Goal: Information Seeking & Learning: Learn about a topic

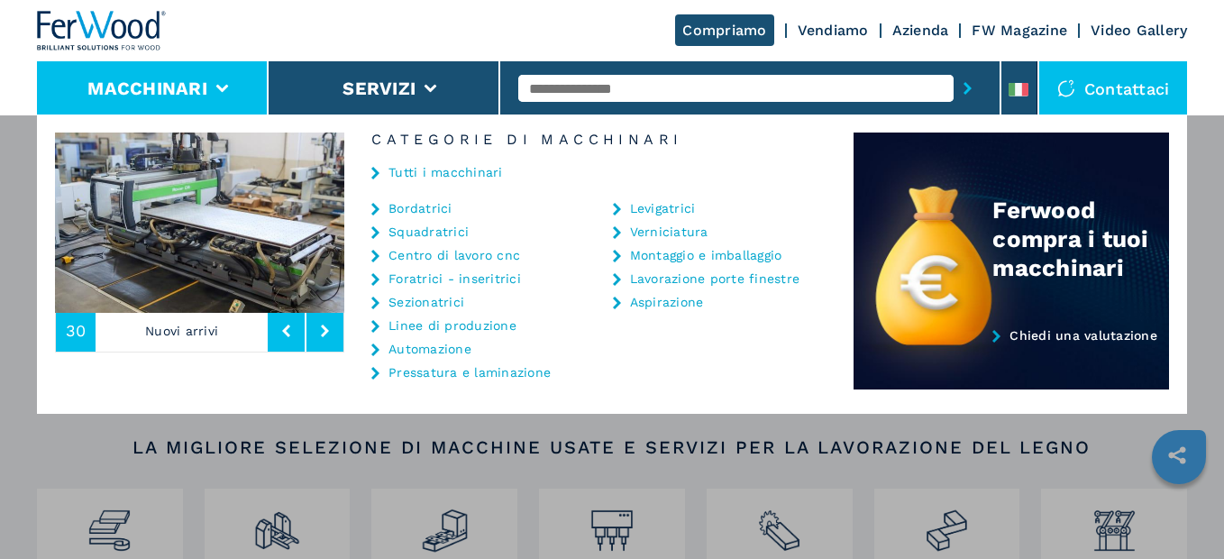
click at [468, 258] on link "Centro di lavoro cnc" at bounding box center [455, 255] width 132 height 13
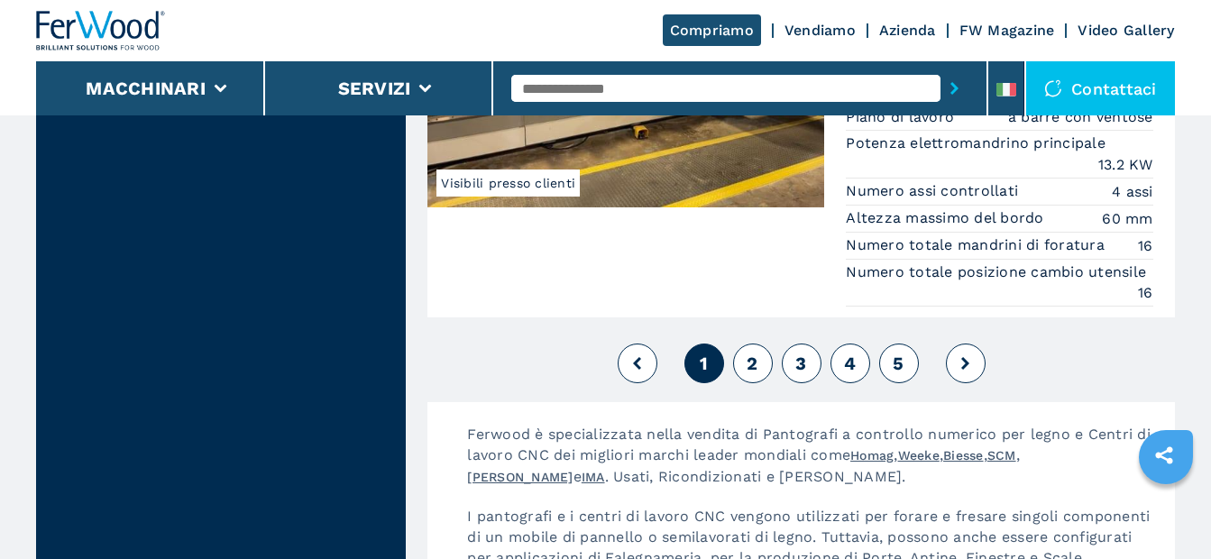
scroll to position [4868, 0]
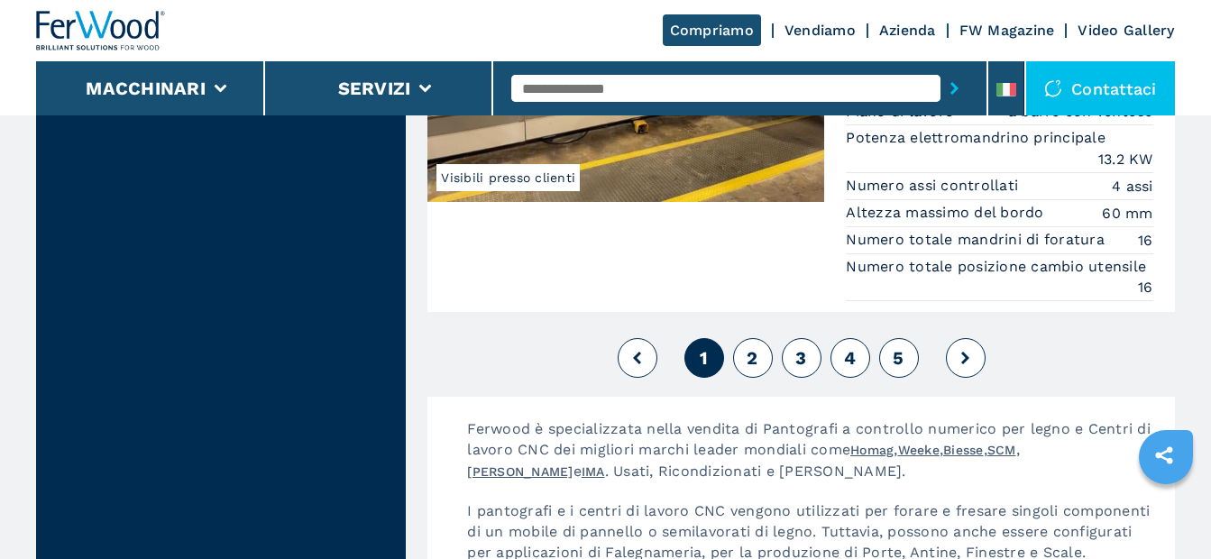
click at [753, 361] on span "2" at bounding box center [751, 358] width 11 height 22
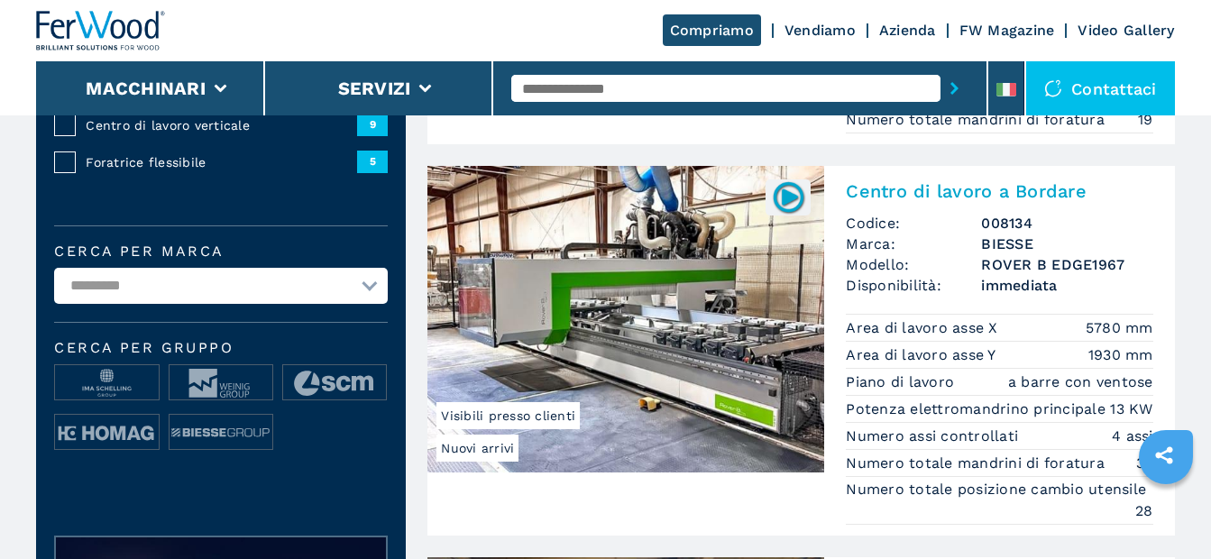
scroll to position [451, 0]
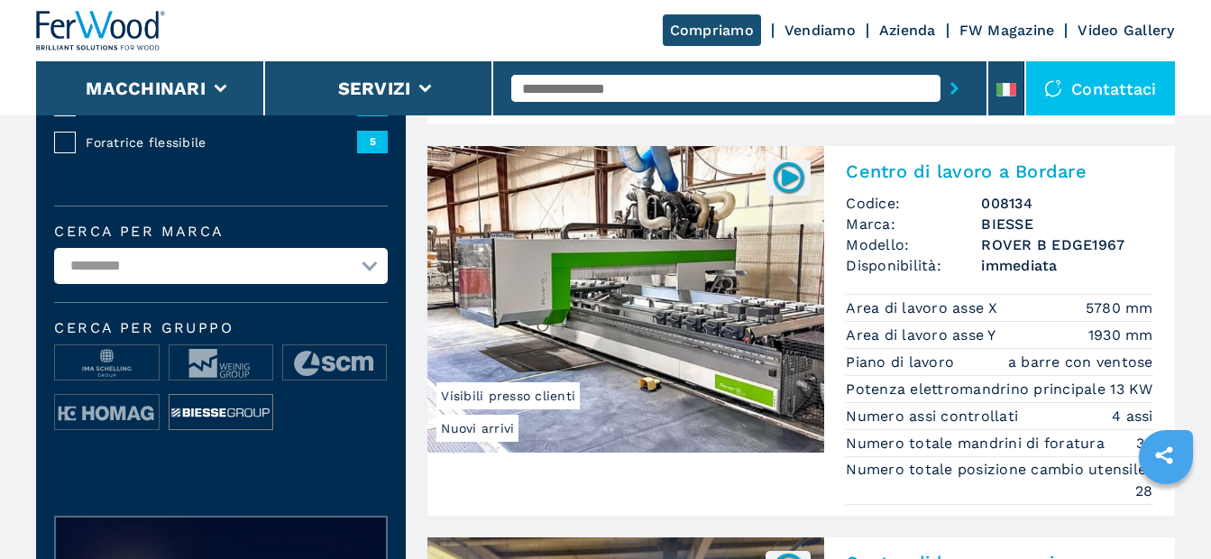
click at [219, 416] on img at bounding box center [220, 413] width 103 height 36
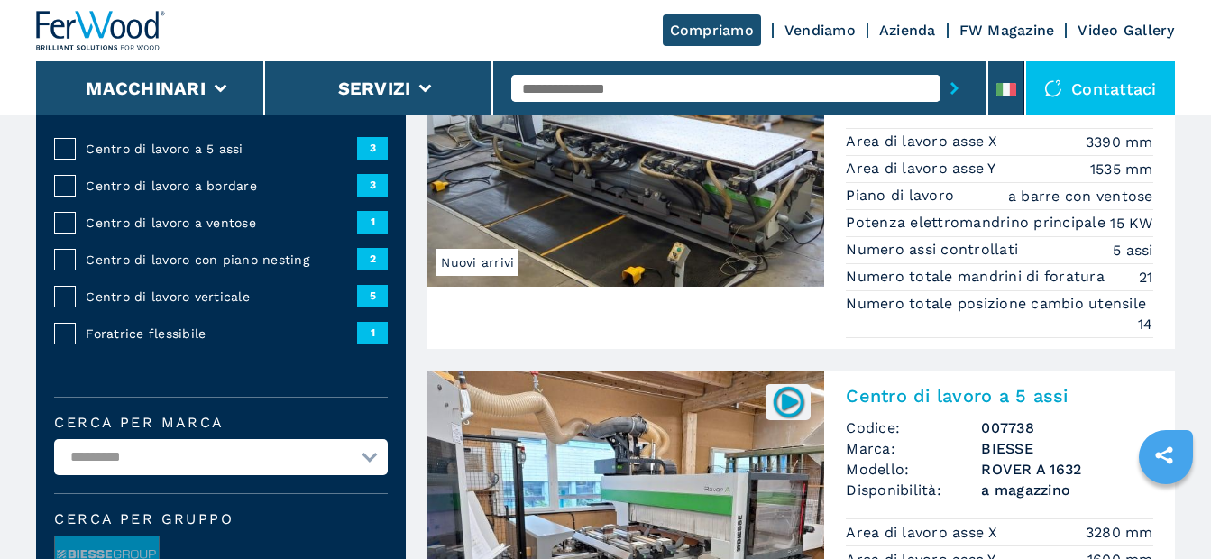
scroll to position [451, 0]
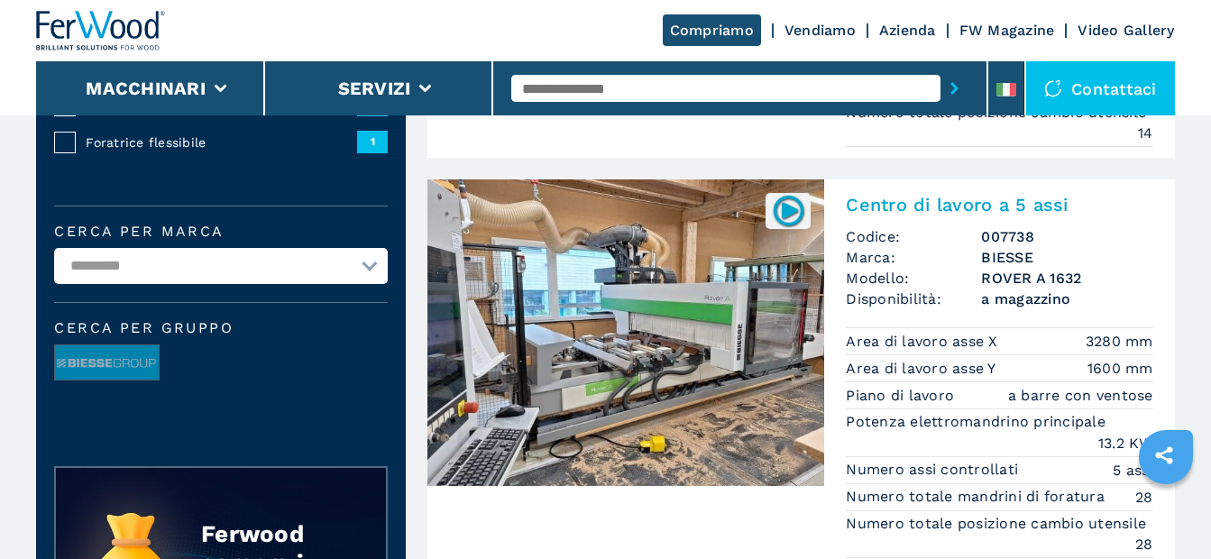
click at [696, 329] on img at bounding box center [625, 332] width 397 height 306
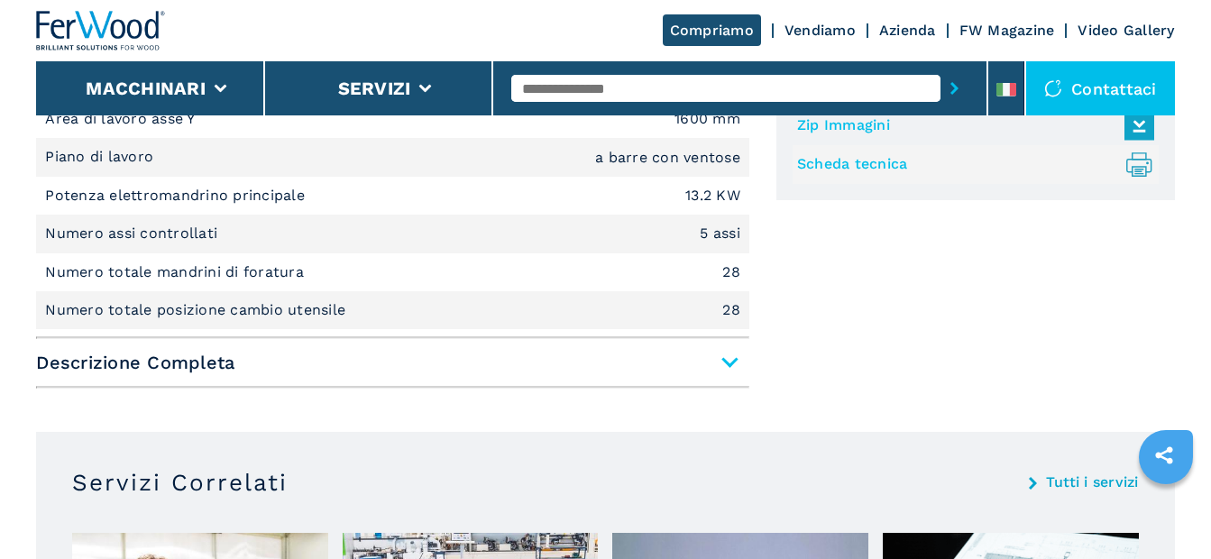
scroll to position [901, 0]
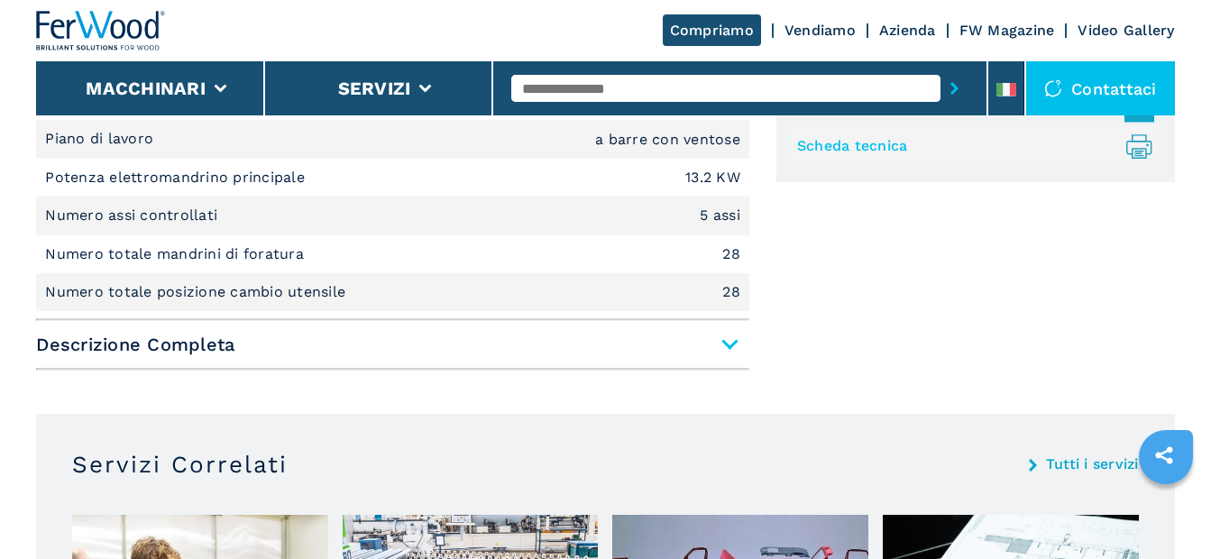
click at [728, 343] on span "Descrizione Completa" at bounding box center [392, 344] width 713 height 32
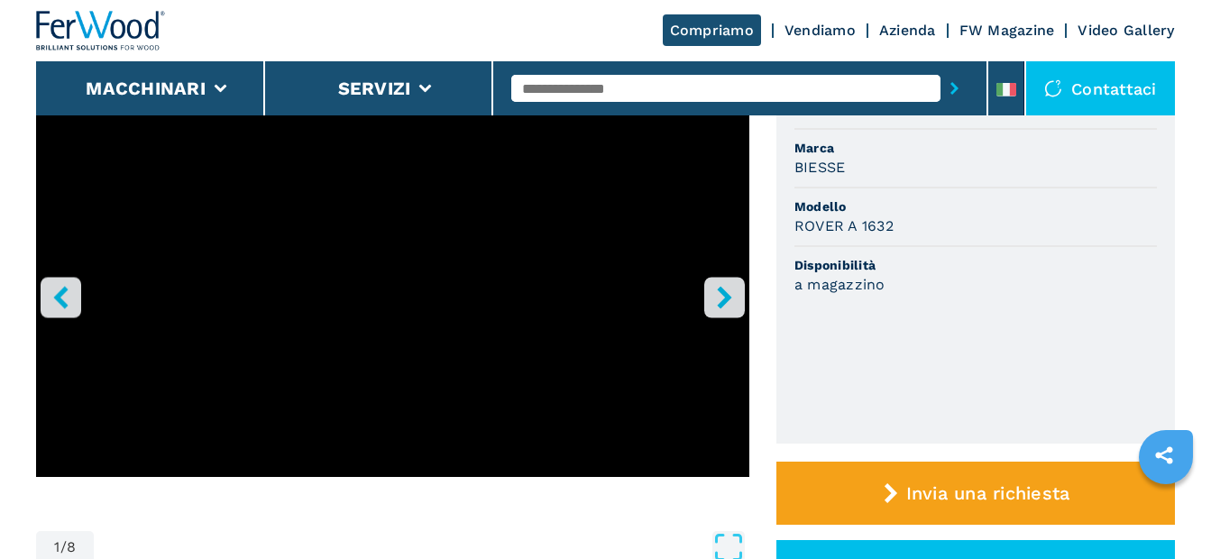
scroll to position [180, 0]
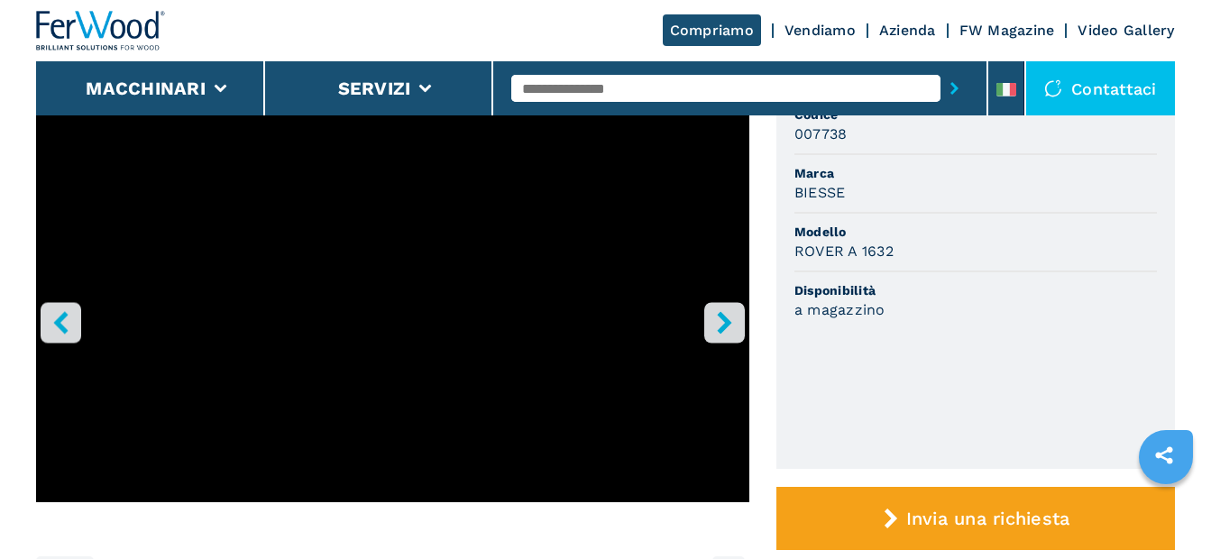
click at [726, 323] on icon "right-button" at bounding box center [724, 322] width 14 height 23
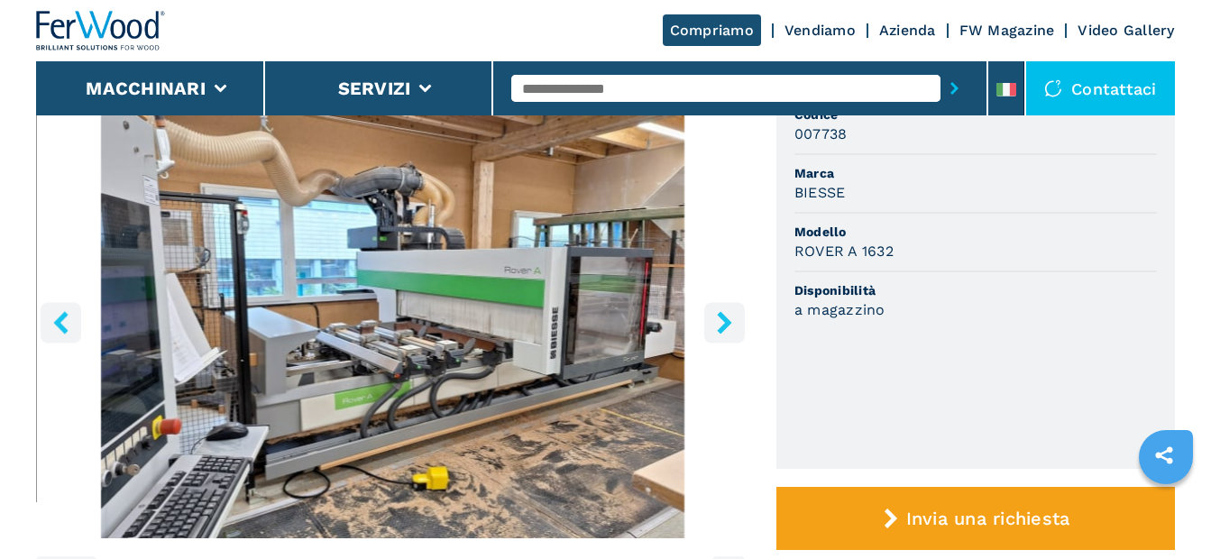
click at [727, 325] on icon "right-button" at bounding box center [724, 322] width 14 height 23
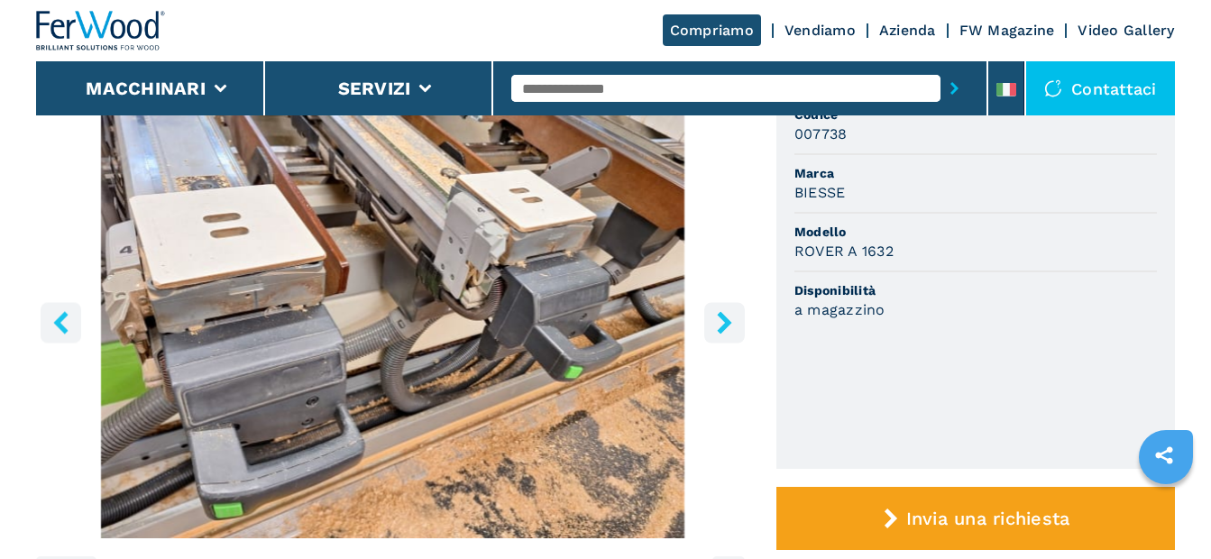
click at [720, 325] on icon "right-button" at bounding box center [724, 322] width 23 height 23
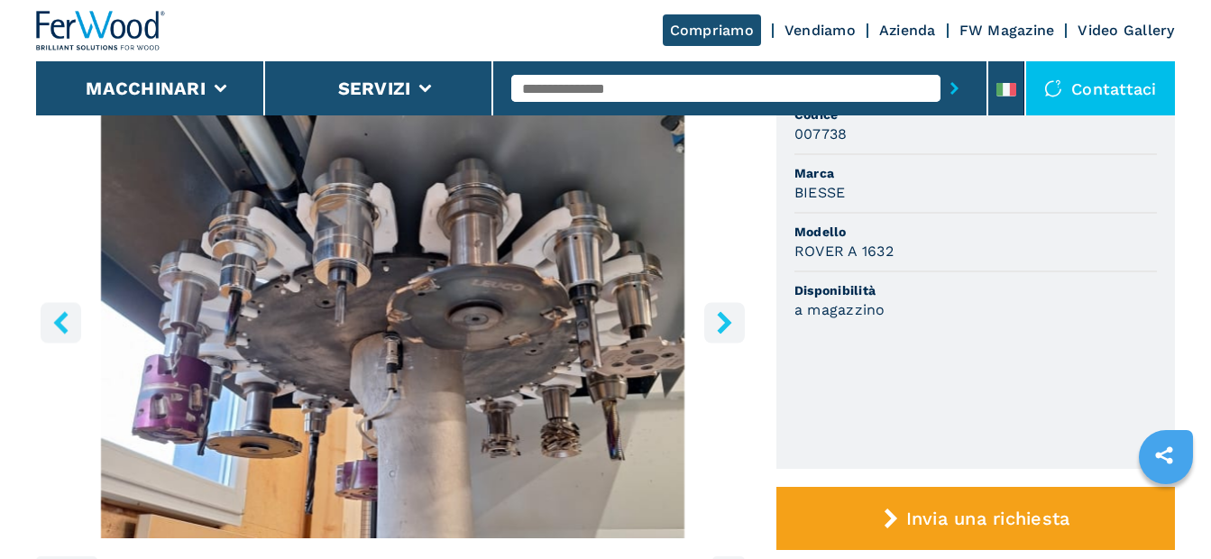
click at [722, 320] on icon "right-button" at bounding box center [724, 322] width 23 height 23
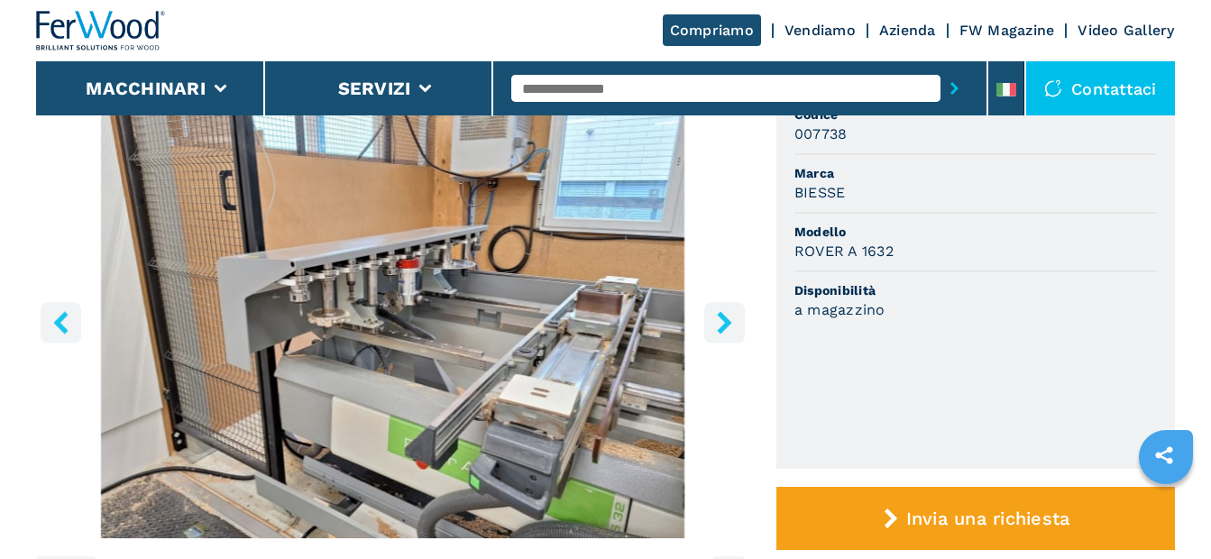
click at [722, 320] on icon "right-button" at bounding box center [724, 322] width 23 height 23
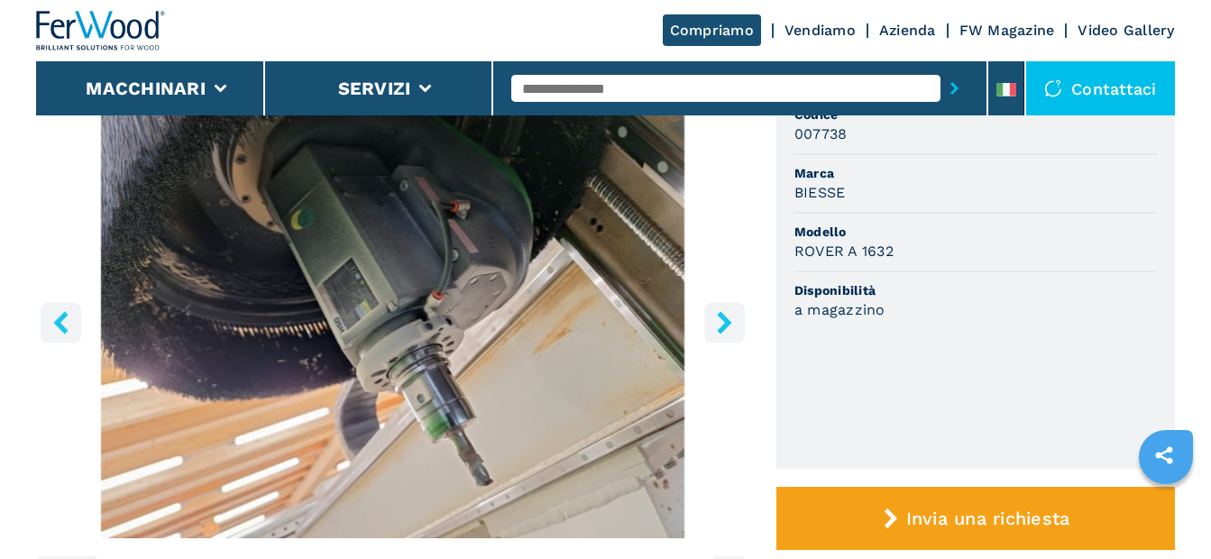
click at [722, 320] on icon "right-button" at bounding box center [724, 322] width 23 height 23
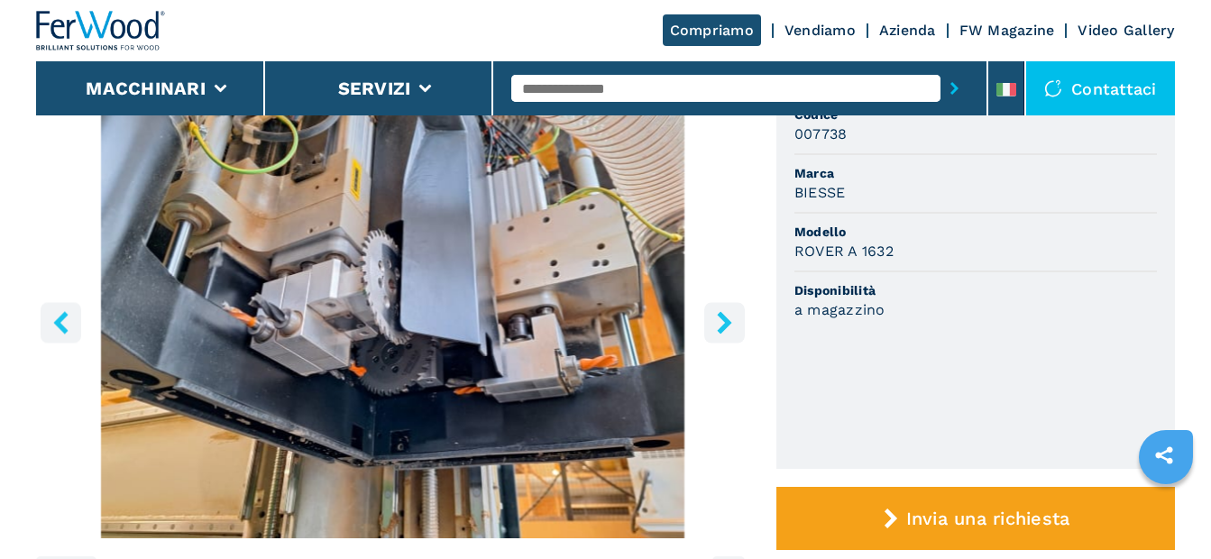
click at [727, 325] on icon "right-button" at bounding box center [724, 322] width 14 height 23
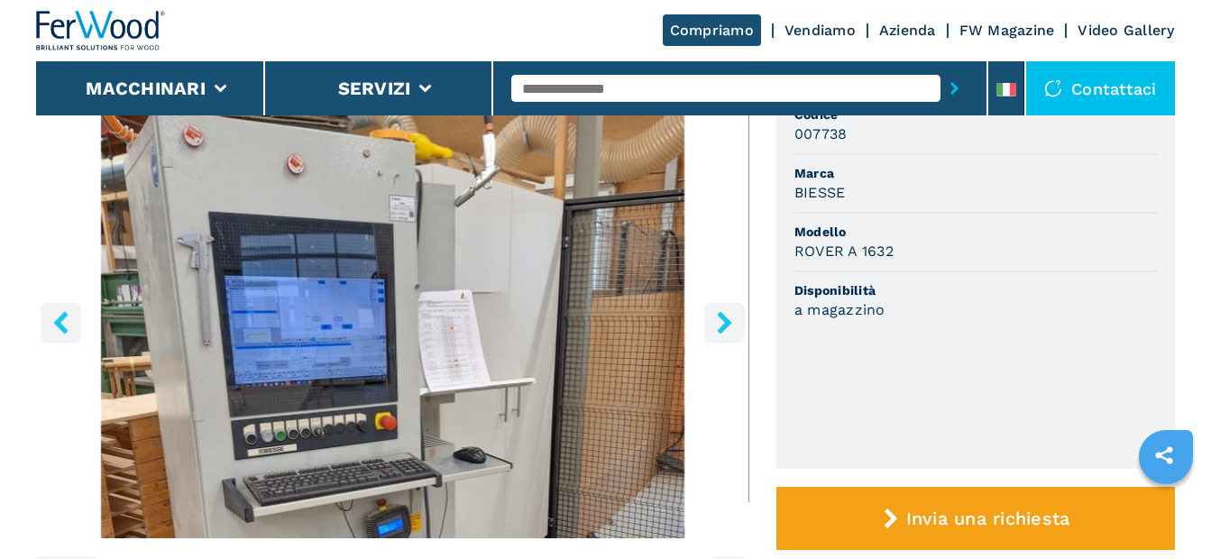
click at [723, 325] on icon "right-button" at bounding box center [724, 322] width 14 height 23
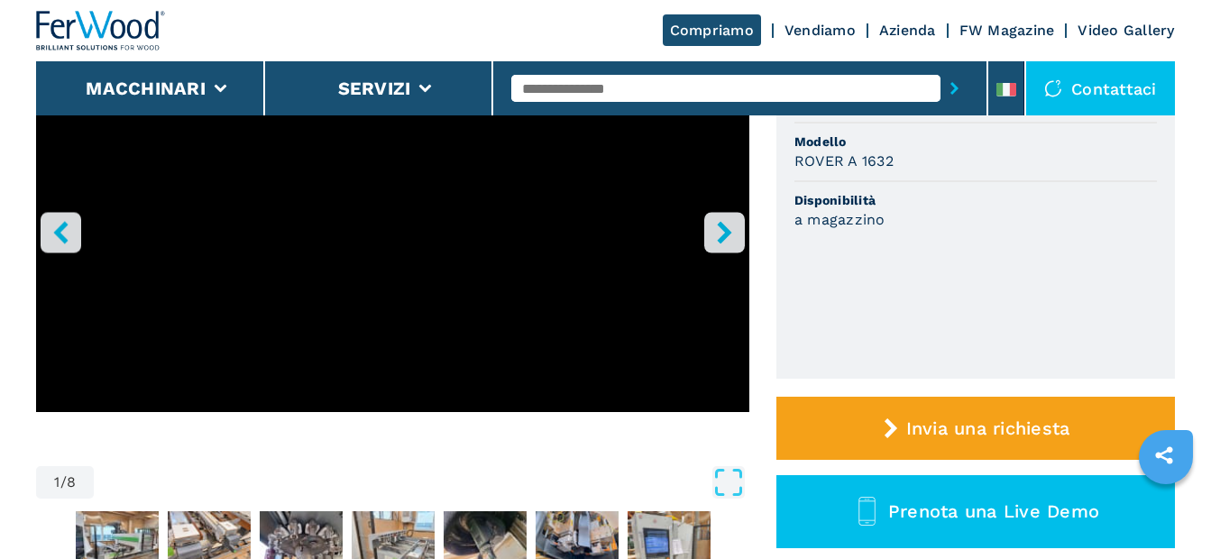
scroll to position [631, 0]
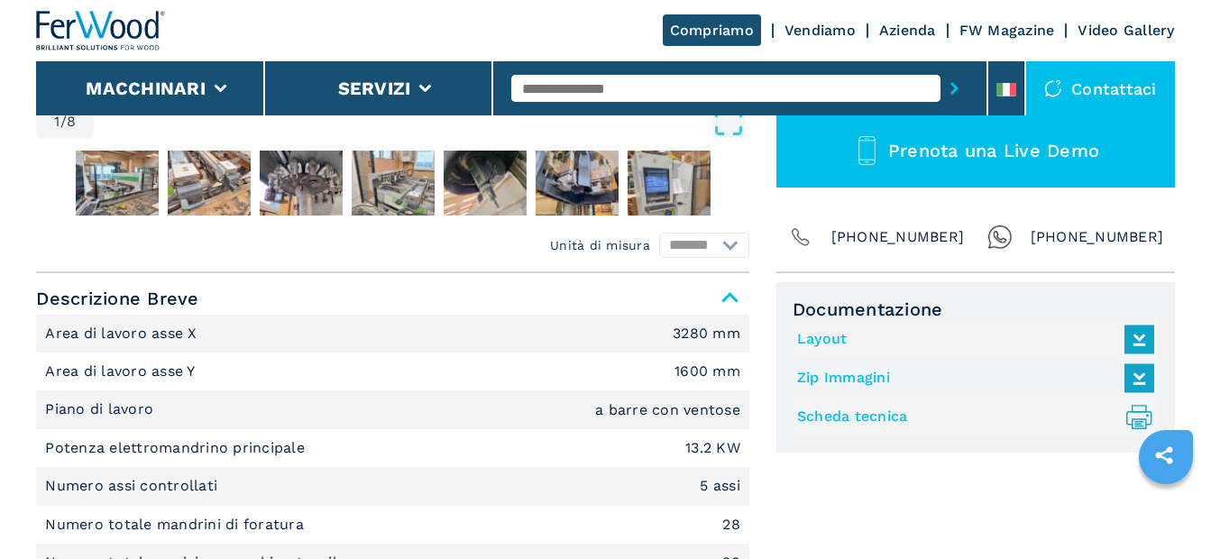
click at [833, 339] on link "Layout" at bounding box center [971, 340] width 348 height 30
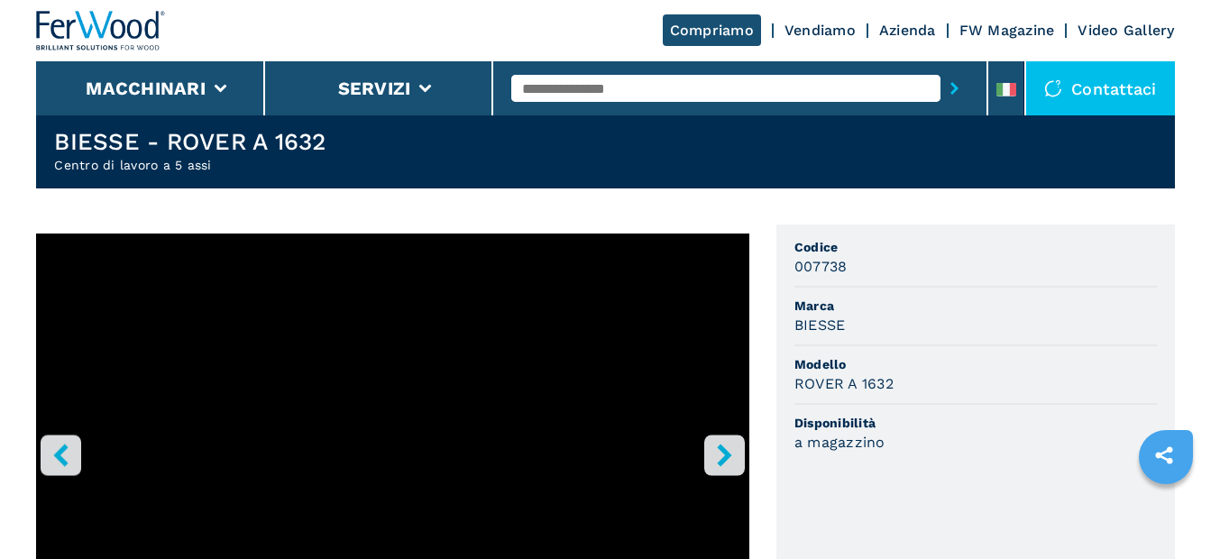
scroll to position [90, 0]
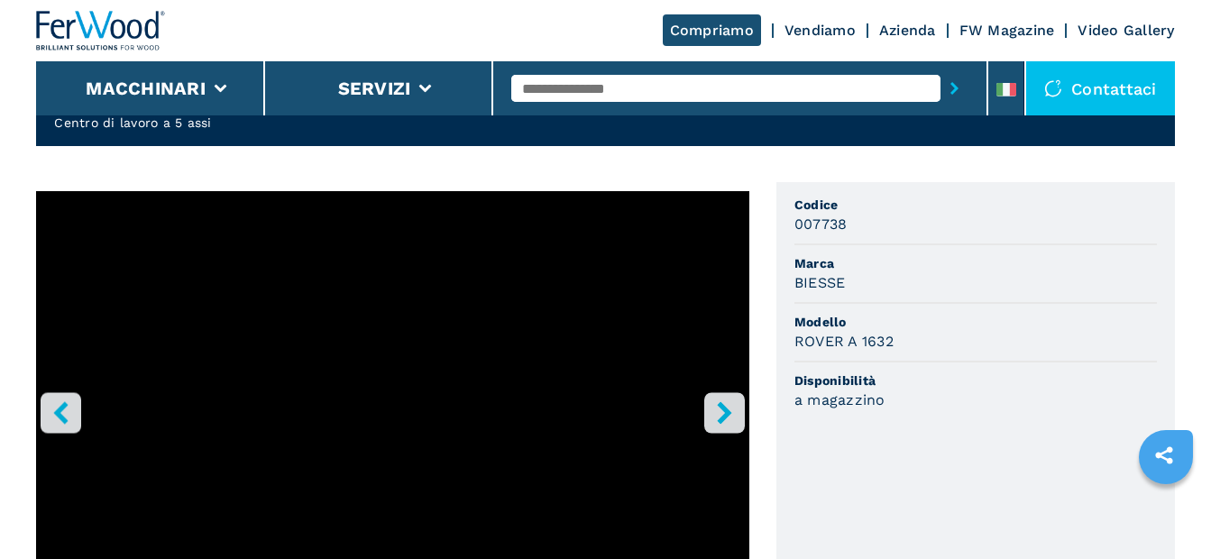
click at [721, 413] on icon "right-button" at bounding box center [724, 412] width 23 height 23
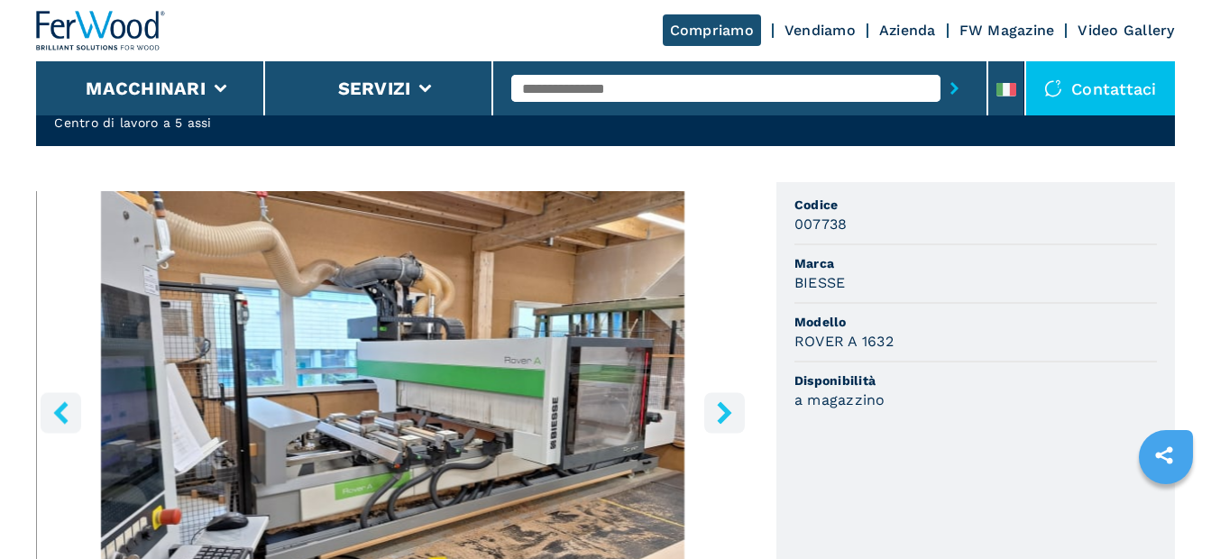
click at [736, 410] on button "right-button" at bounding box center [724, 412] width 41 height 41
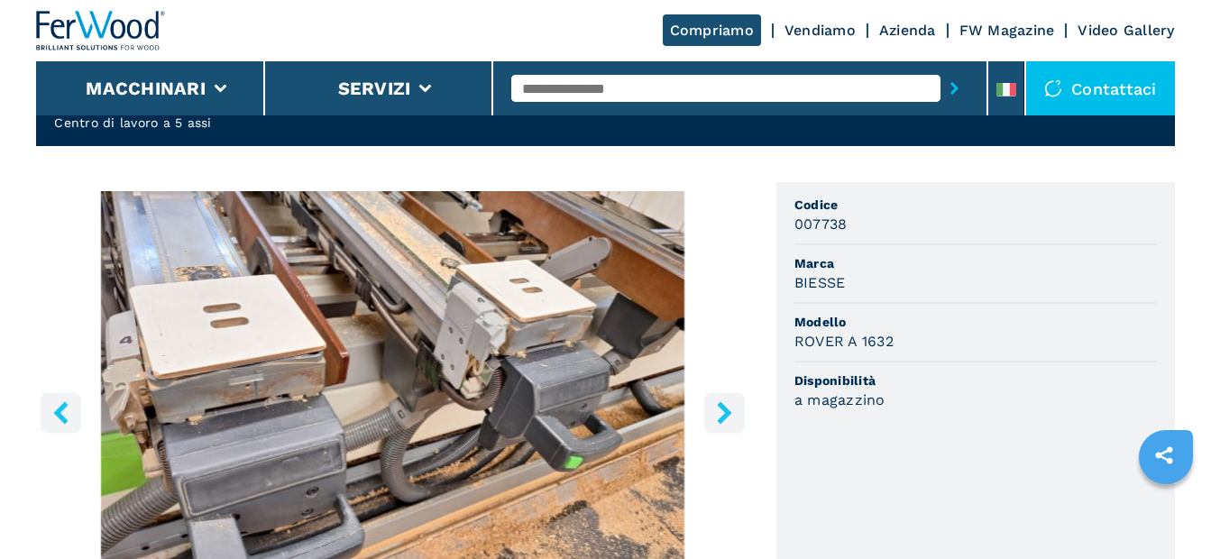
click at [69, 407] on icon "left-button" at bounding box center [61, 412] width 23 height 23
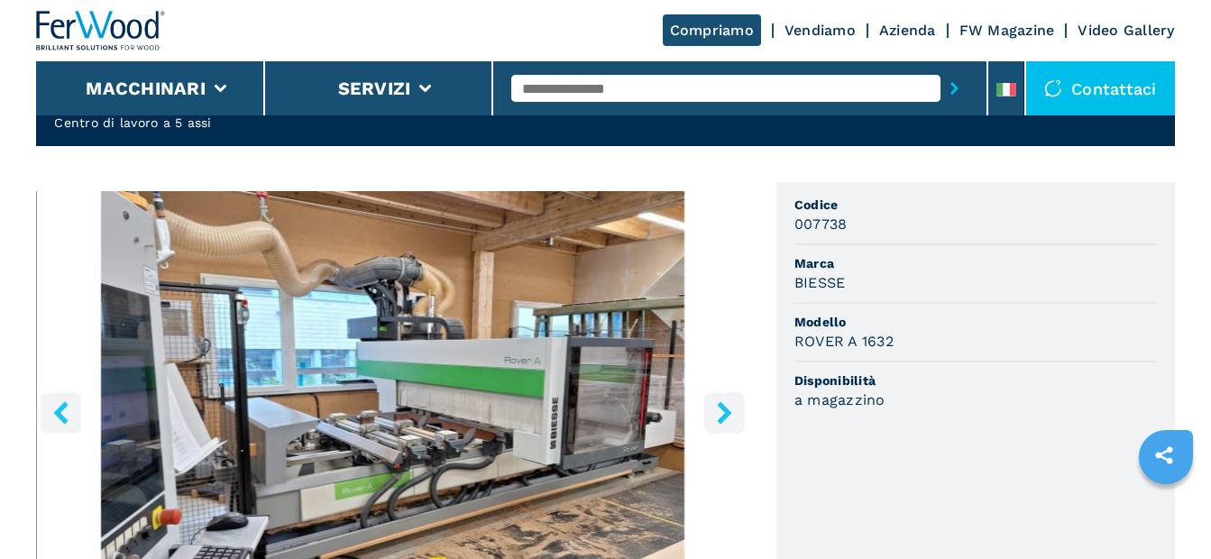
click at [723, 413] on icon "right-button" at bounding box center [724, 412] width 23 height 23
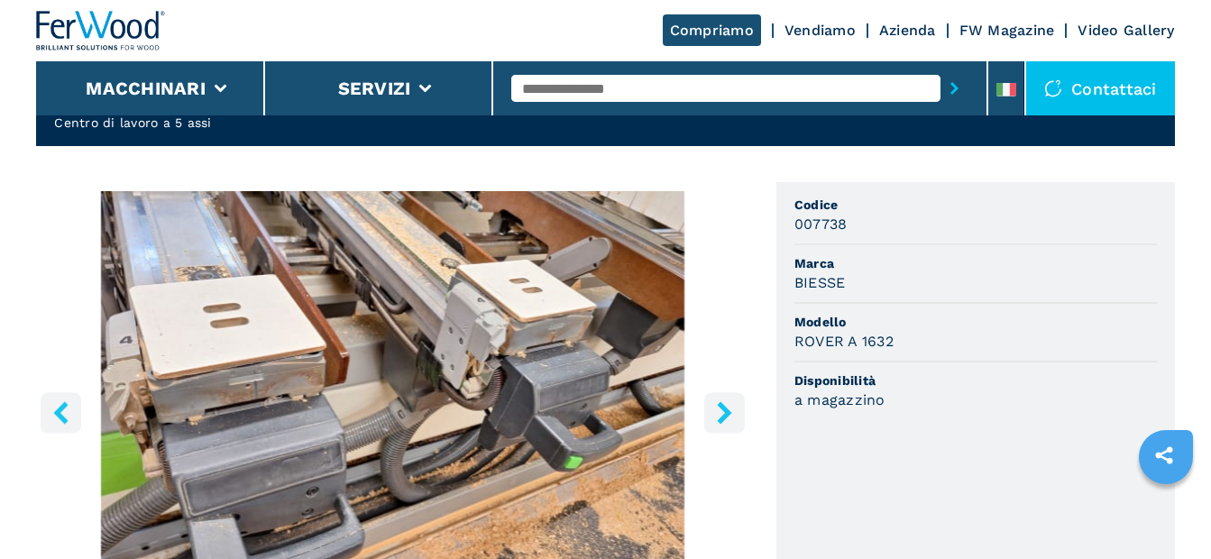
click at [723, 413] on icon "right-button" at bounding box center [724, 412] width 23 height 23
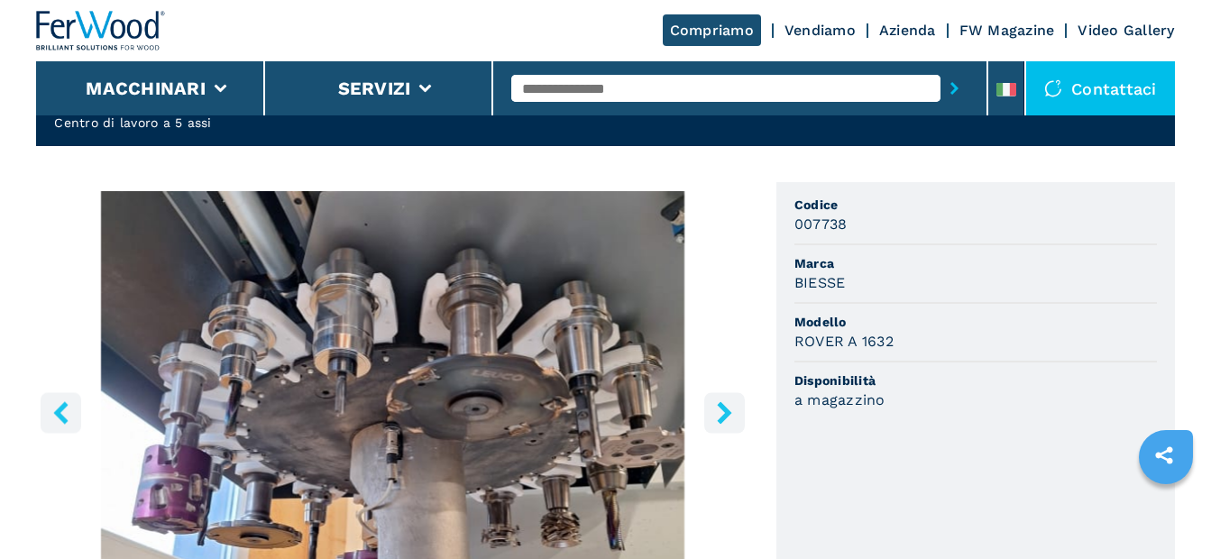
click at [720, 414] on icon "right-button" at bounding box center [724, 412] width 23 height 23
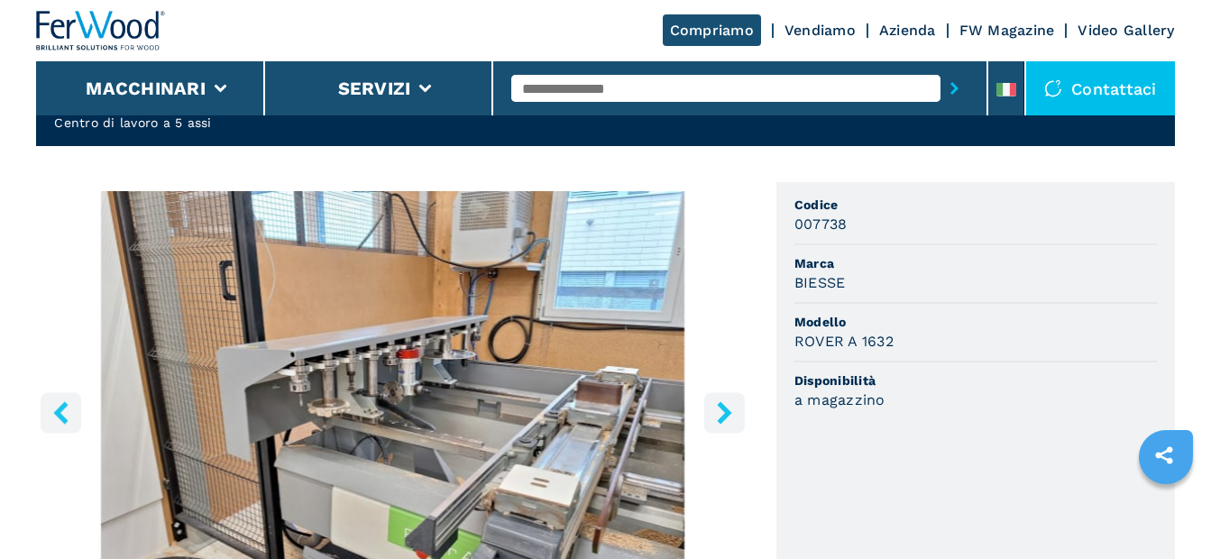
click at [729, 413] on icon "right-button" at bounding box center [724, 412] width 14 height 23
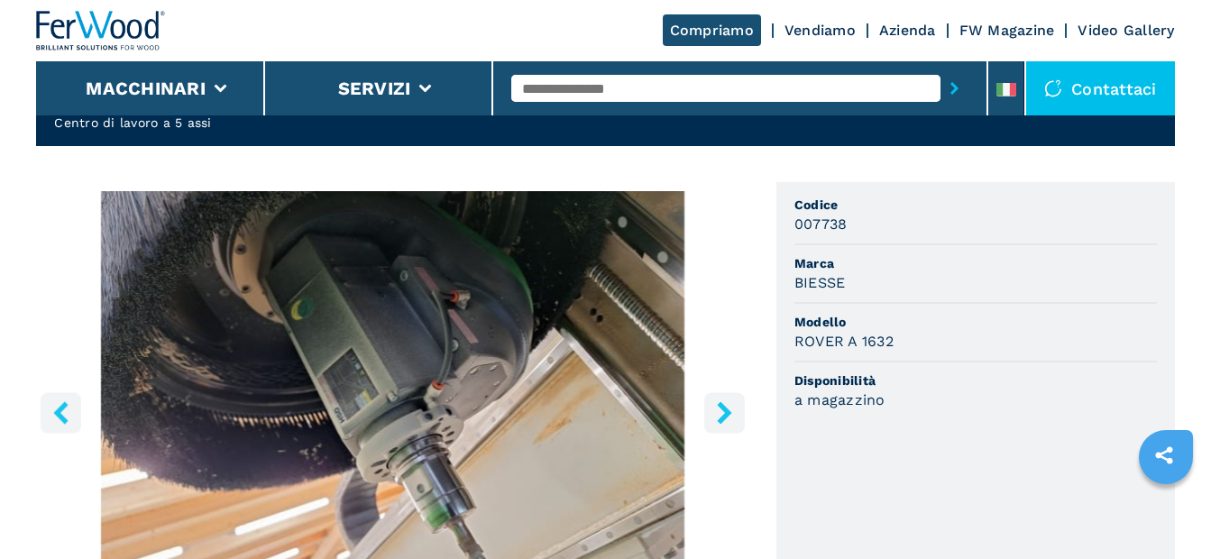
click at [722, 411] on icon "right-button" at bounding box center [724, 412] width 23 height 23
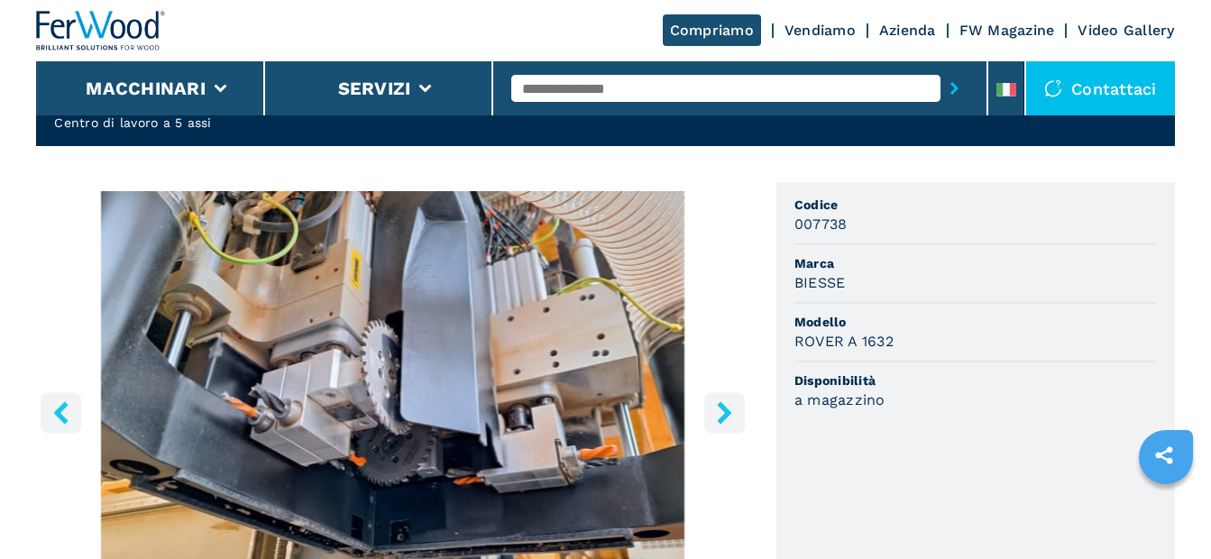
click at [721, 411] on icon "right-button" at bounding box center [724, 412] width 23 height 23
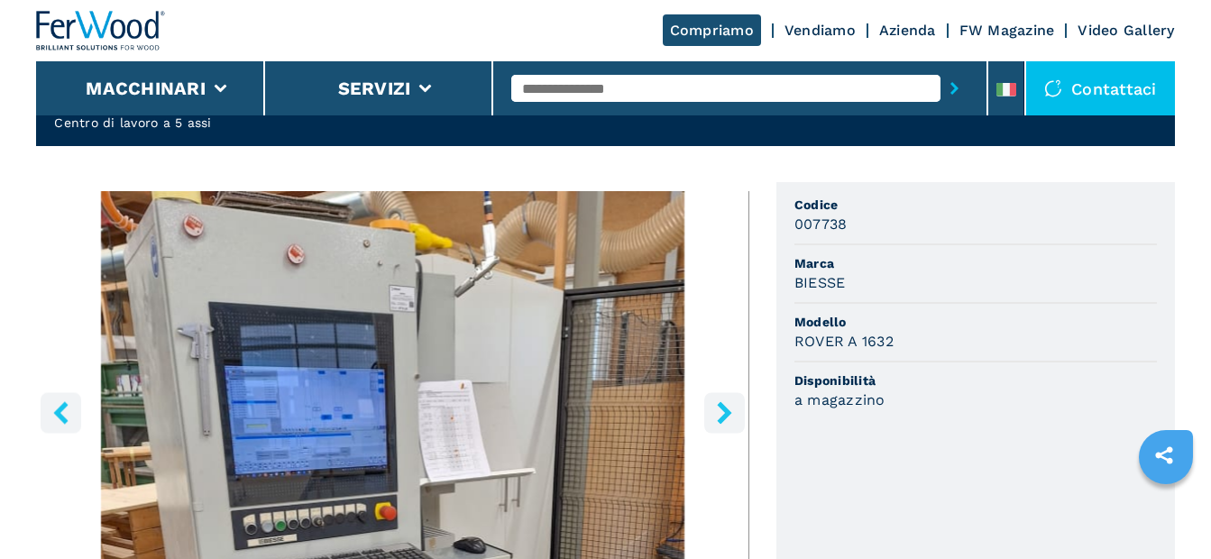
click at [721, 411] on icon "right-button" at bounding box center [724, 412] width 23 height 23
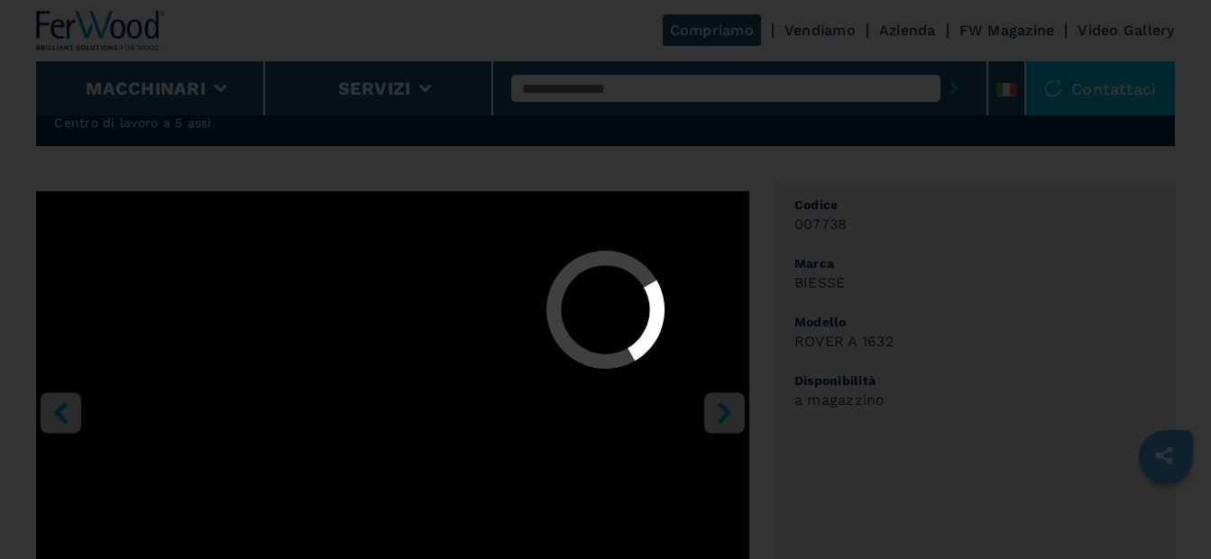
select select "**********"
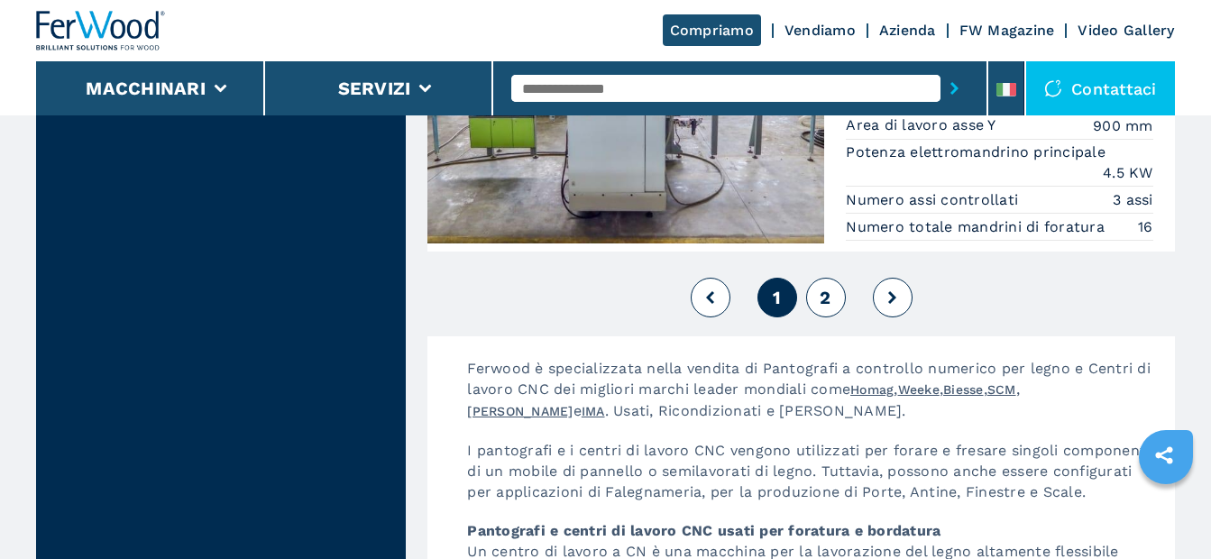
scroll to position [4958, 0]
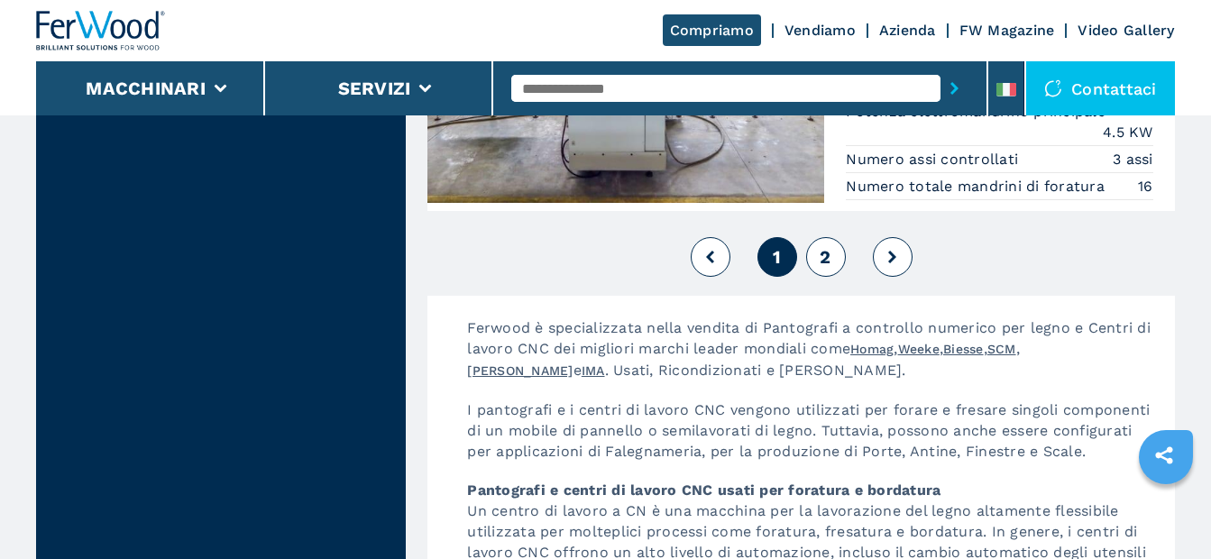
click at [821, 261] on span "2" at bounding box center [824, 257] width 11 height 22
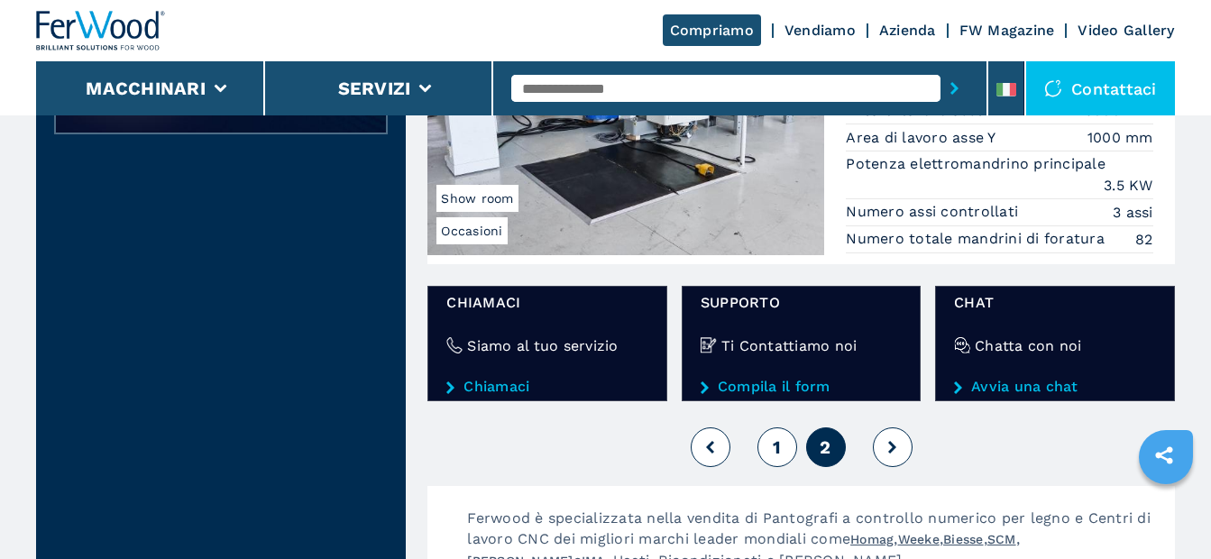
scroll to position [1082, 0]
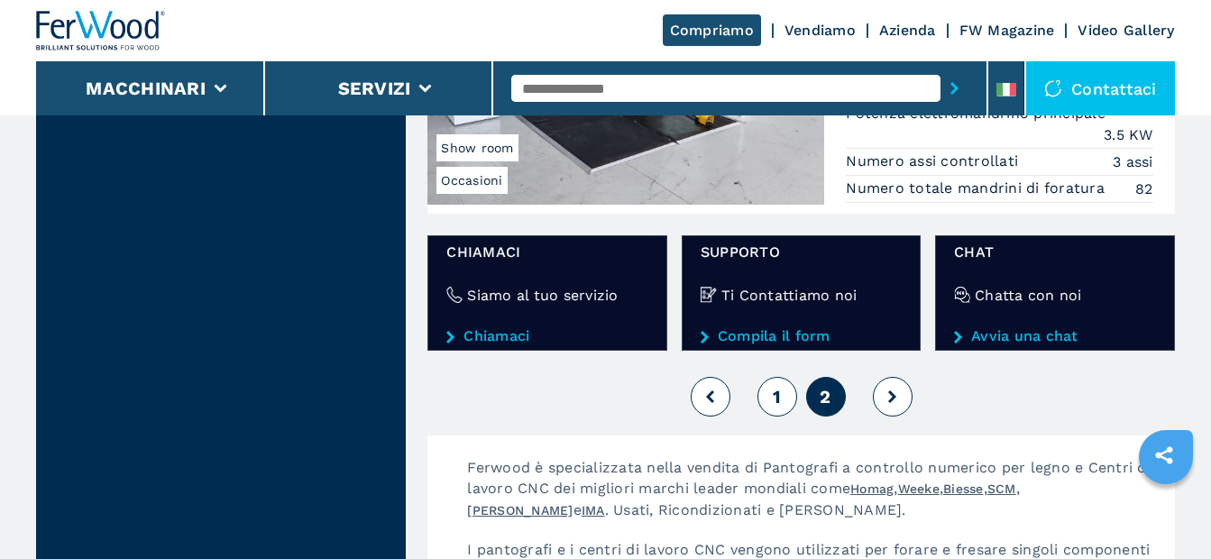
click at [784, 396] on button "1" at bounding box center [777, 397] width 40 height 40
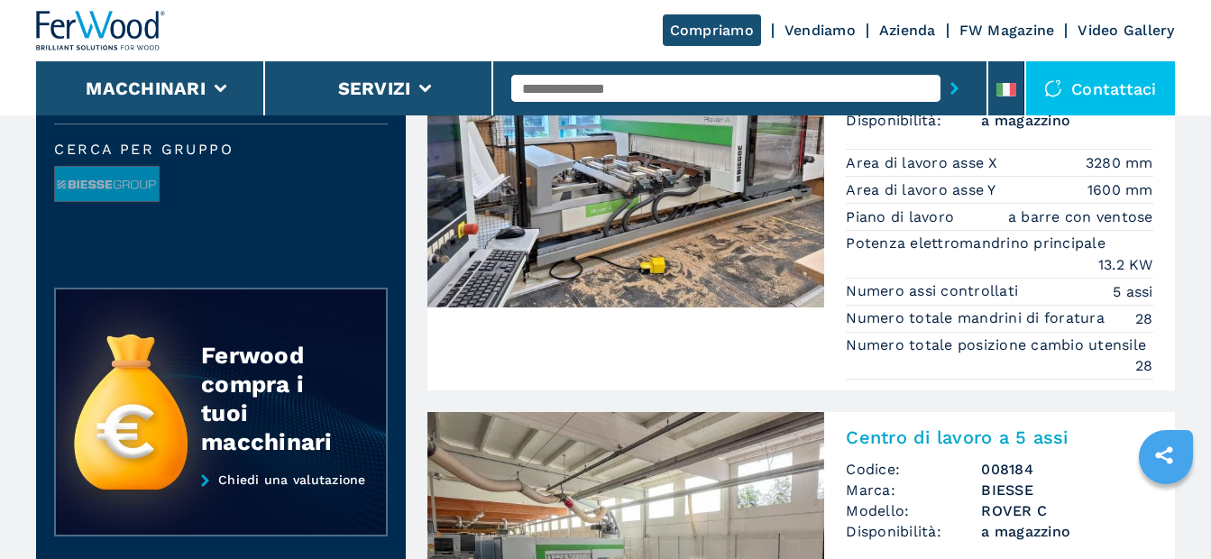
scroll to position [451, 0]
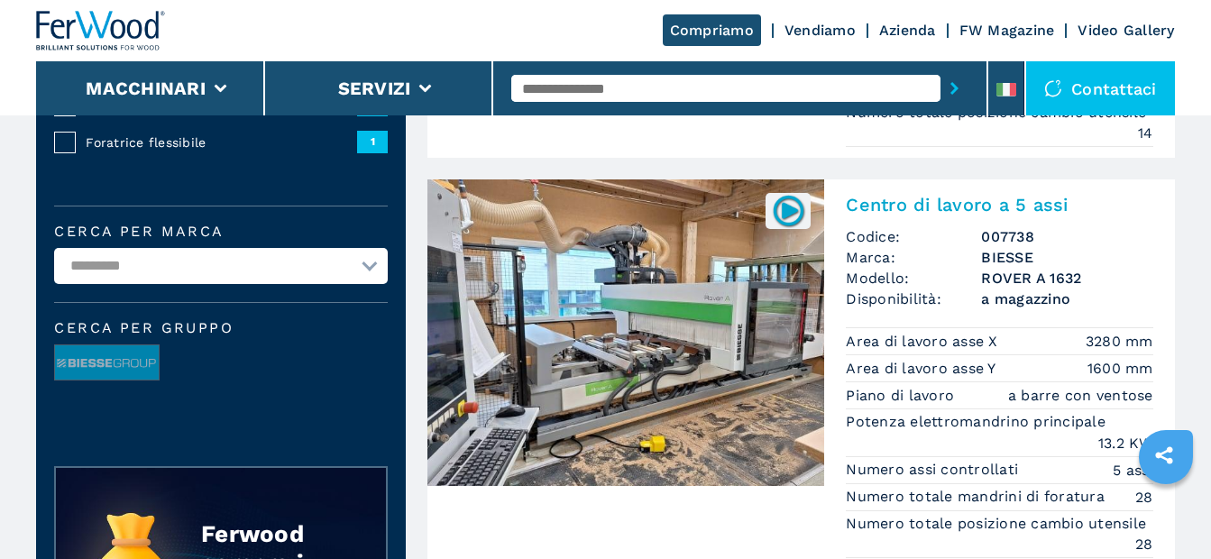
click at [369, 266] on select "********* ****** *****" at bounding box center [221, 266] width 334 height 36
select select "******"
click at [54, 248] on select "********* ****** *****" at bounding box center [221, 266] width 334 height 36
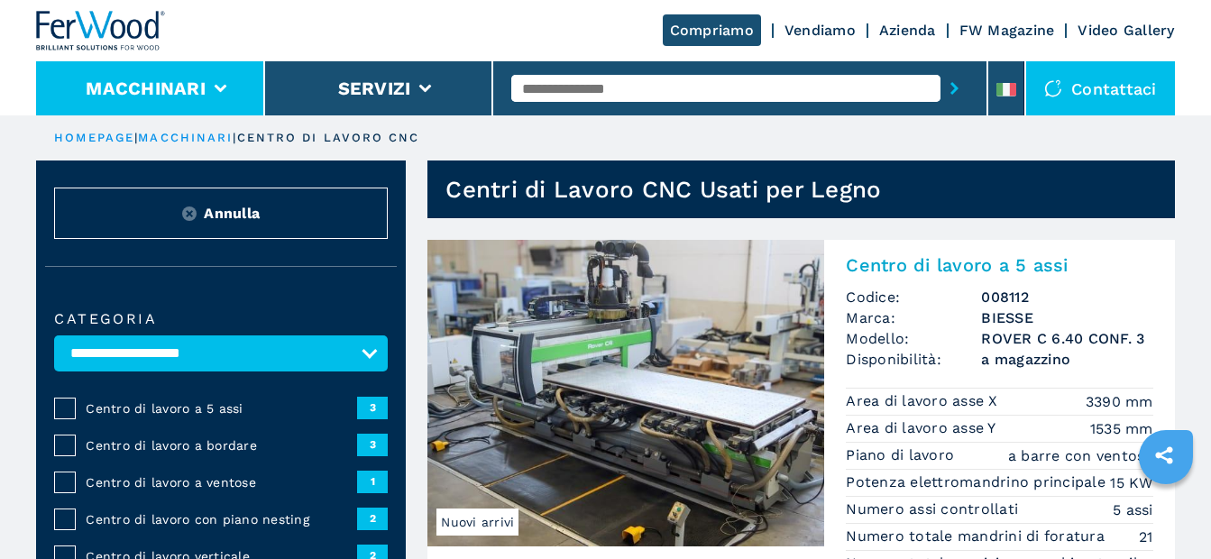
click at [217, 87] on icon at bounding box center [220, 89] width 13 height 8
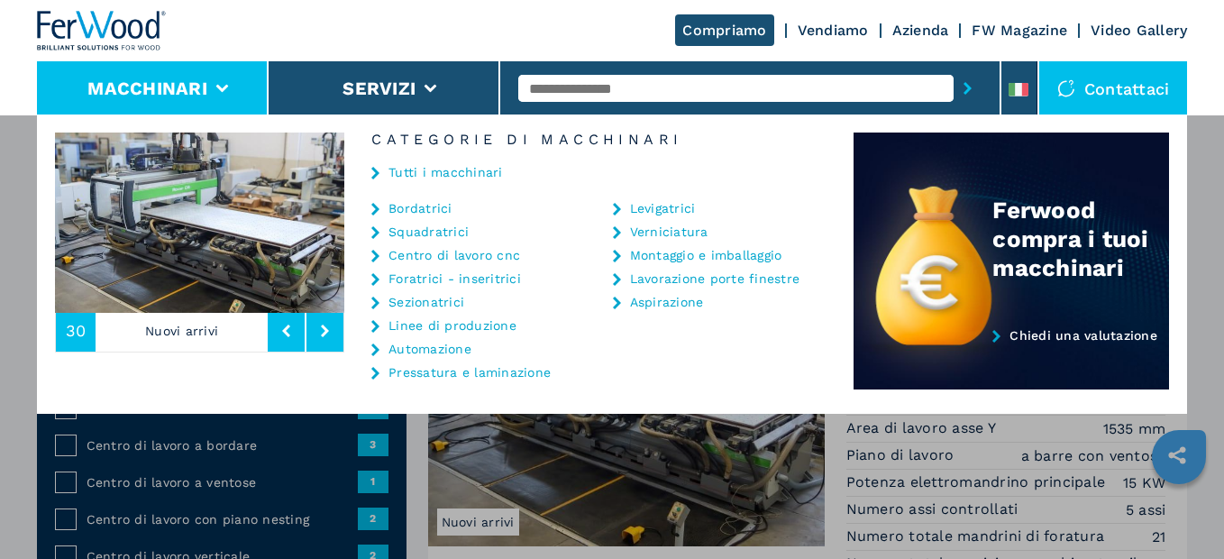
click at [191, 334] on p "Nuovi arrivi" at bounding box center [182, 330] width 172 height 41
click at [191, 242] on img at bounding box center [199, 223] width 289 height 180
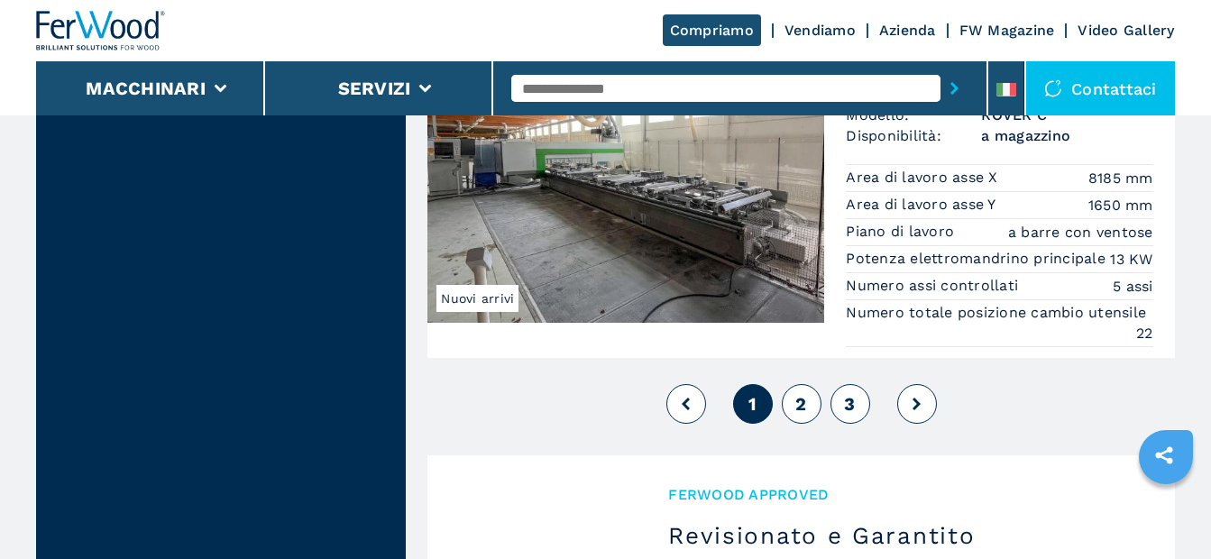
scroll to position [4507, 0]
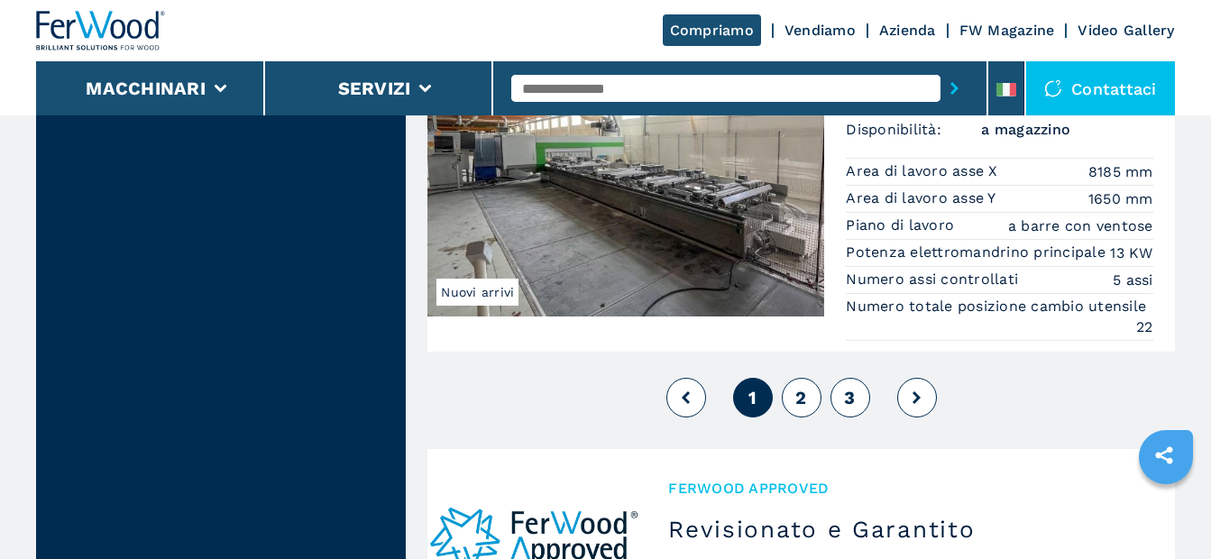
click at [801, 408] on span "2" at bounding box center [800, 398] width 11 height 22
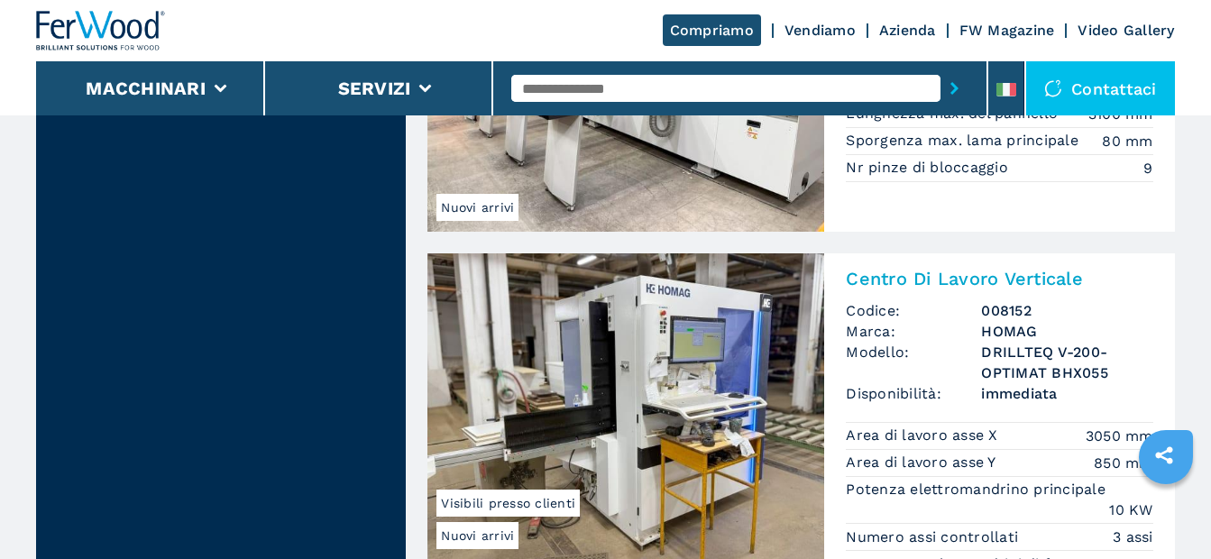
scroll to position [2073, 0]
